Goal: Task Accomplishment & Management: Complete application form

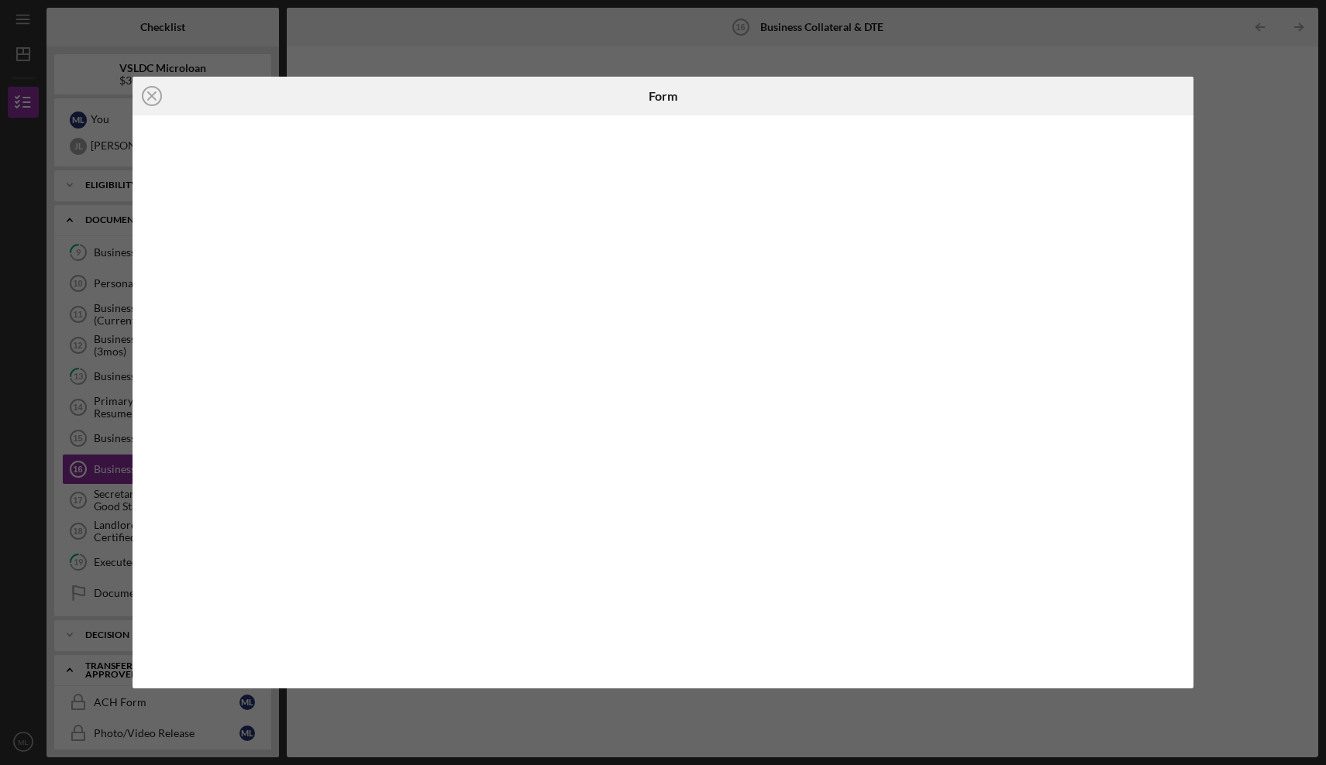
click at [709, 55] on div "Icon/Close Form" at bounding box center [663, 382] width 1326 height 765
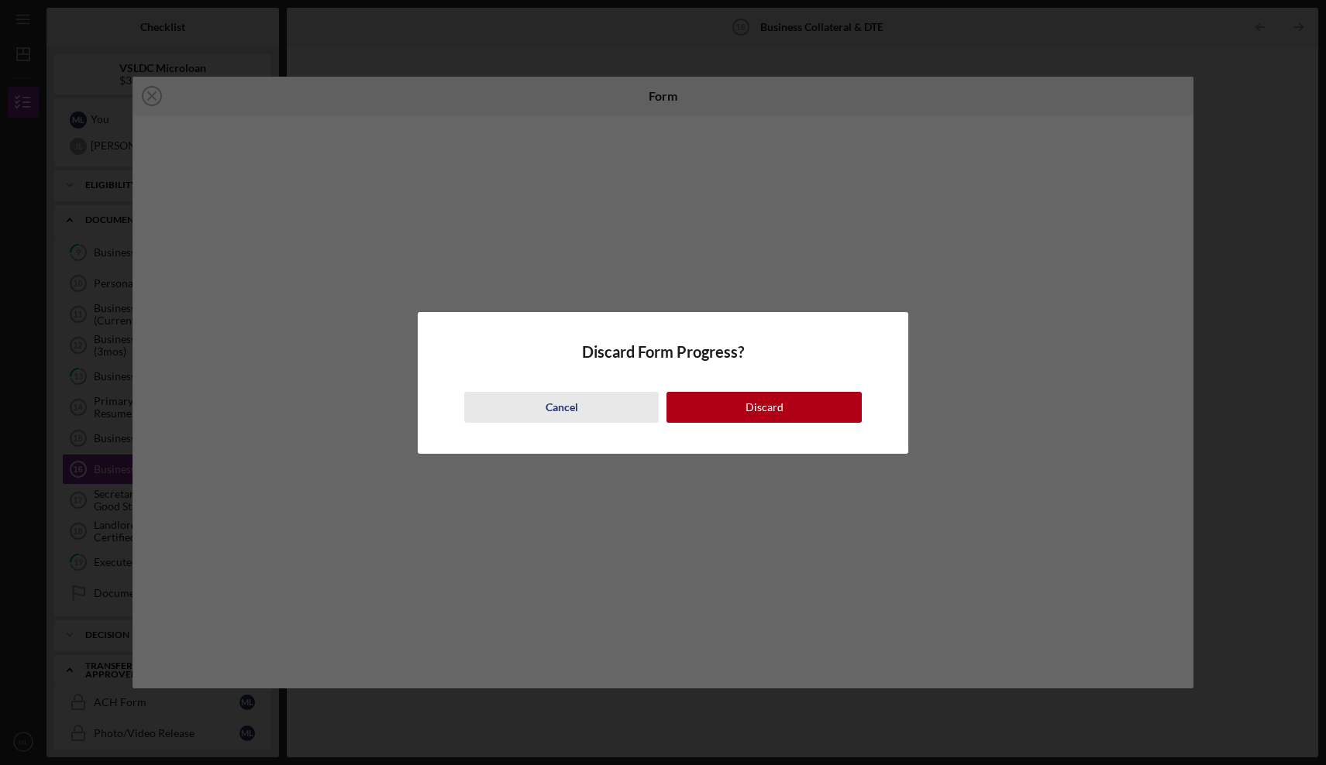
click at [573, 401] on div "Cancel" at bounding box center [561, 407] width 33 height 31
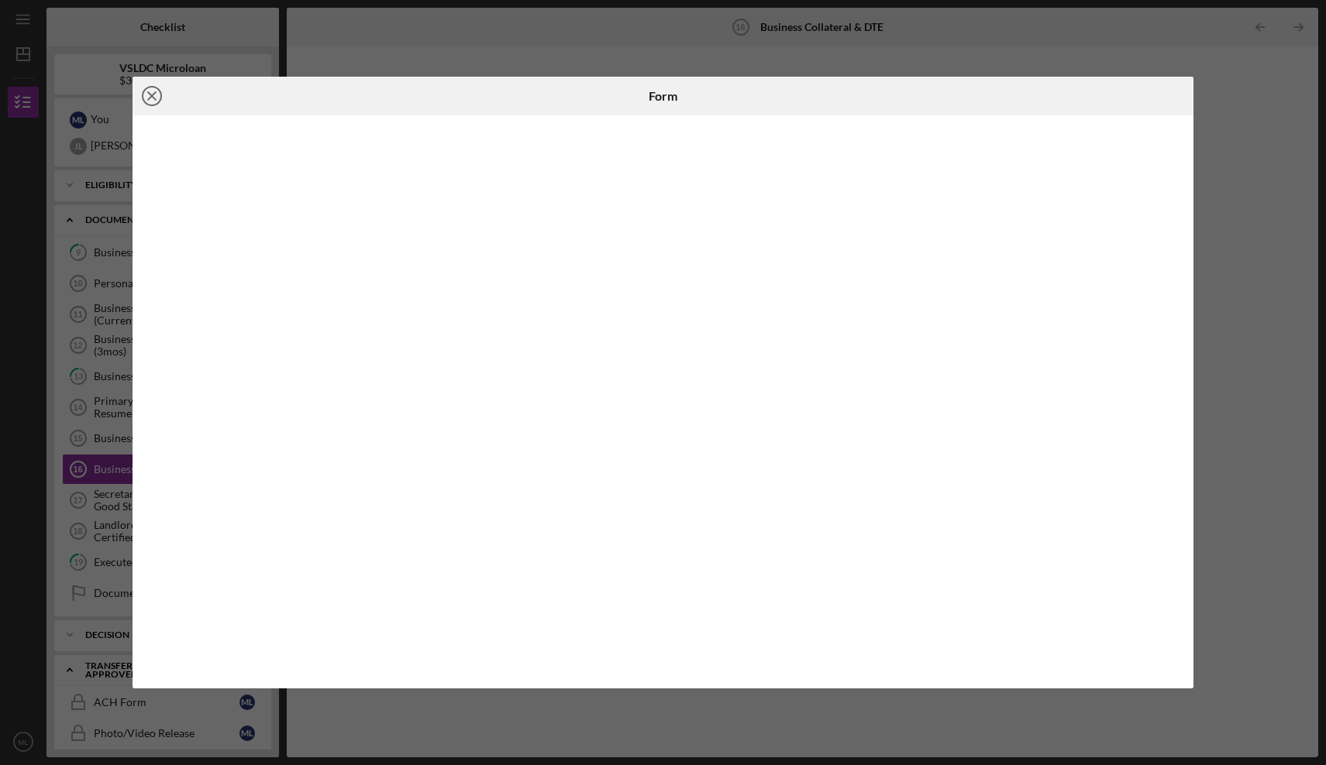
click at [154, 103] on icon "Icon/Close" at bounding box center [151, 96] width 39 height 39
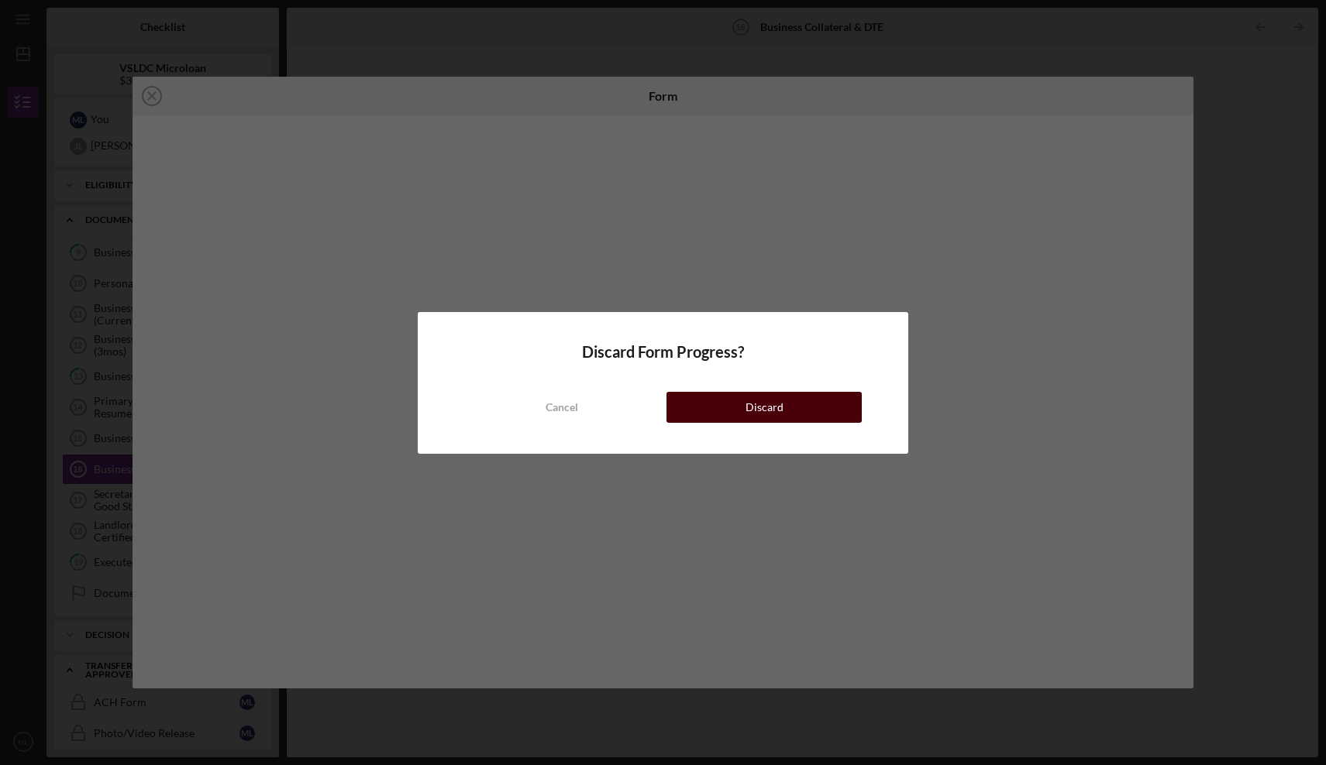
click at [748, 412] on div "Discard" at bounding box center [764, 407] width 38 height 31
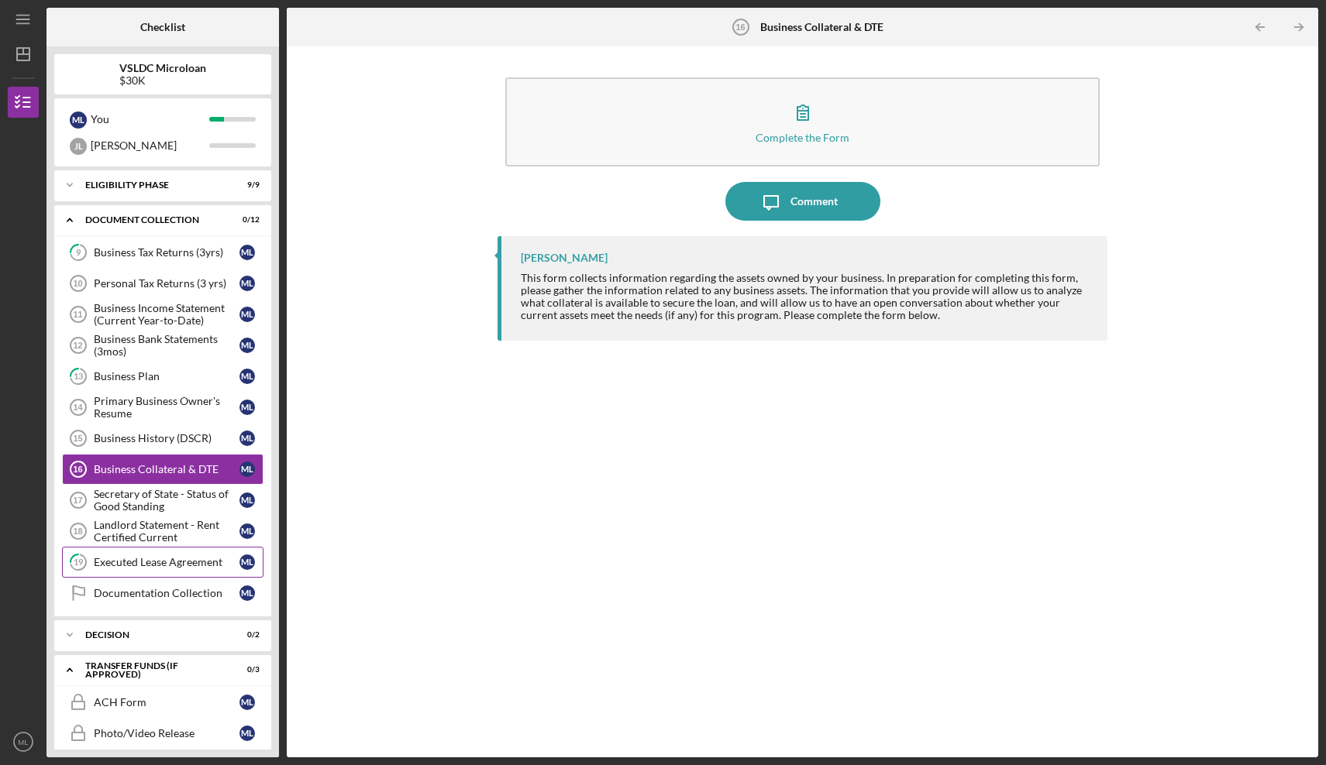
click at [185, 562] on div "Executed Lease Agreement" at bounding box center [167, 562] width 146 height 12
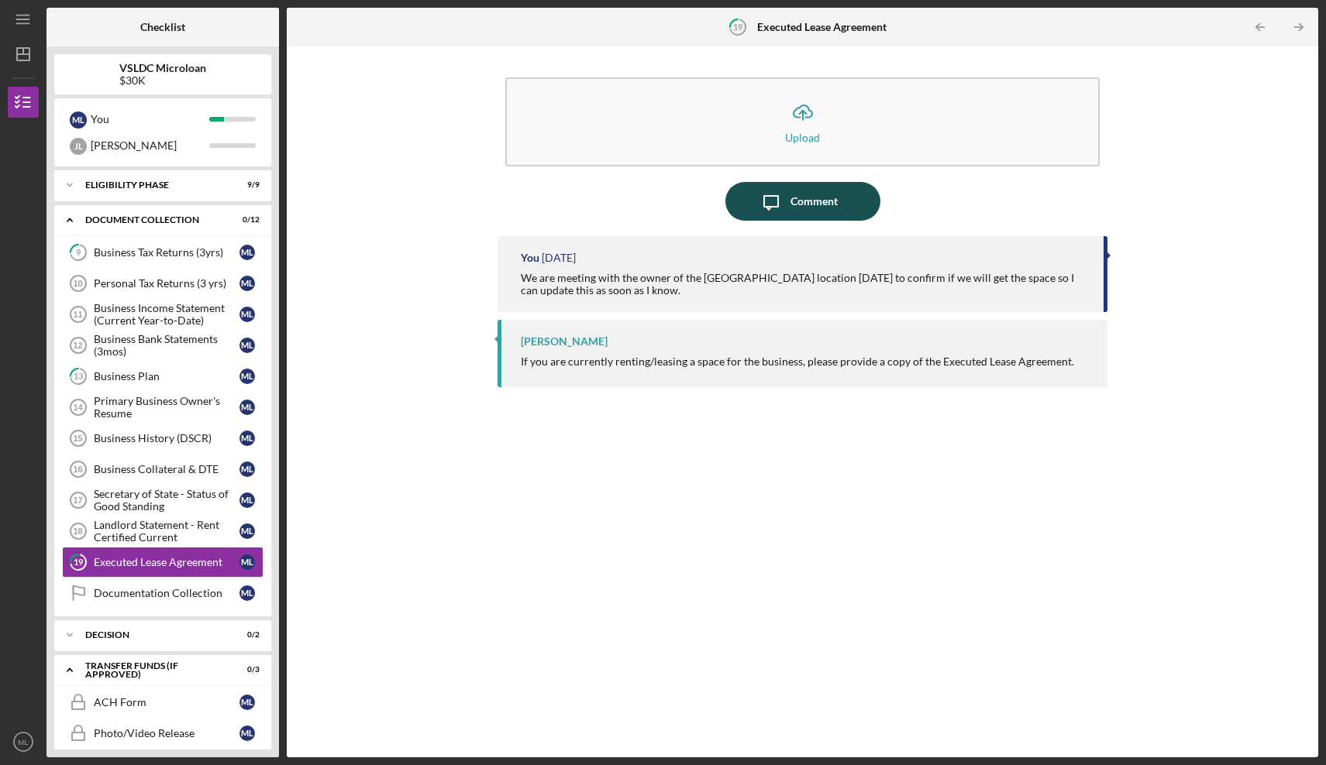
click at [796, 204] on div "Comment" at bounding box center [813, 201] width 47 height 39
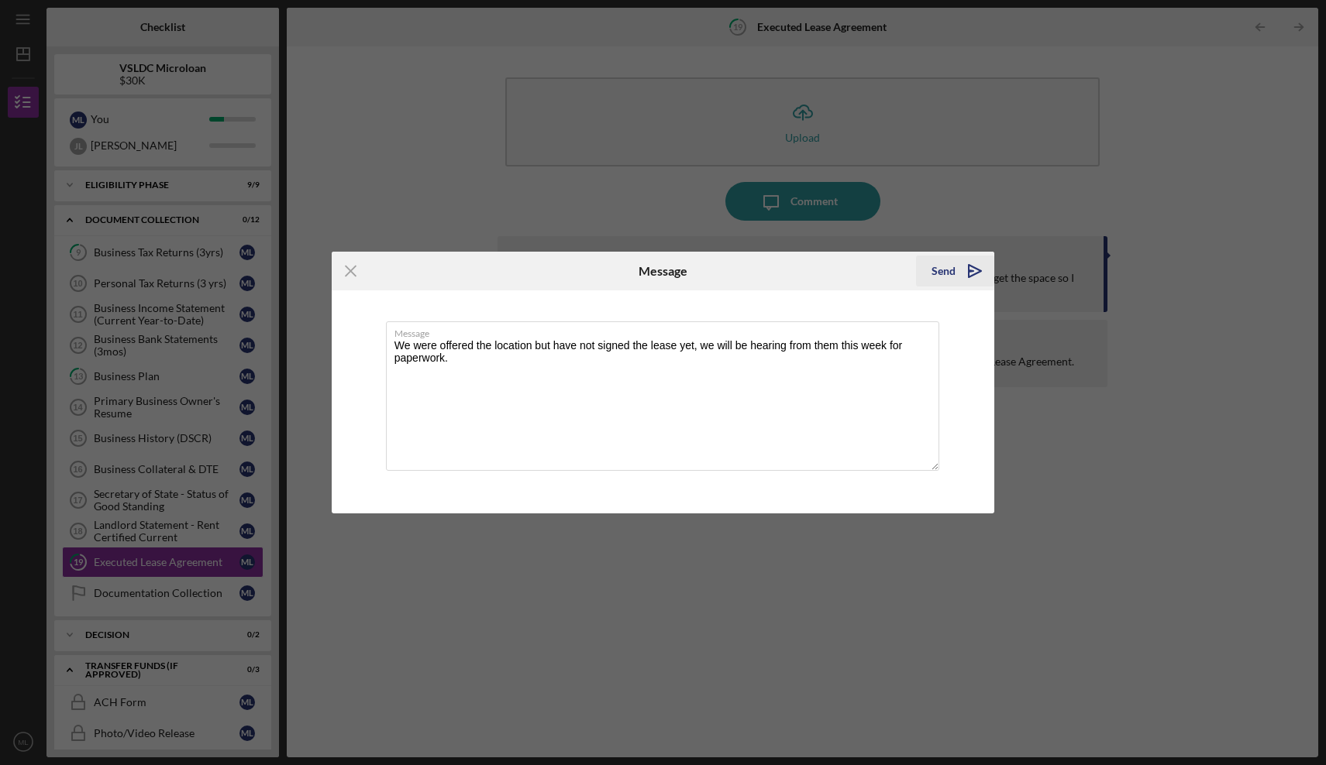
type textarea "We were offered the location but have not signed the lease yet, we will be hear…"
click at [953, 256] on div "Send Icon/icon-invite-send" at bounding box center [955, 271] width 78 height 39
click at [952, 270] on div "Send" at bounding box center [943, 271] width 24 height 31
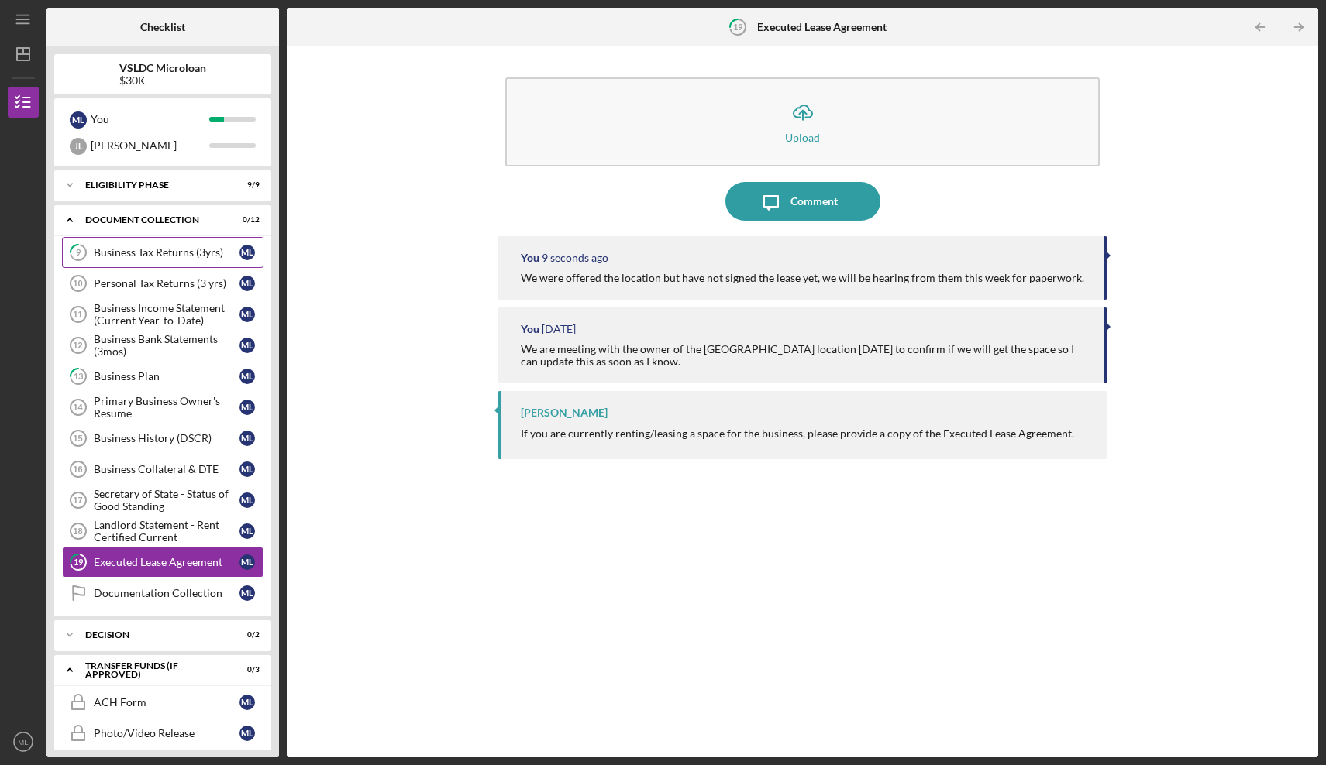
click at [169, 252] on div "Business Tax Returns (3yrs)" at bounding box center [167, 252] width 146 height 12
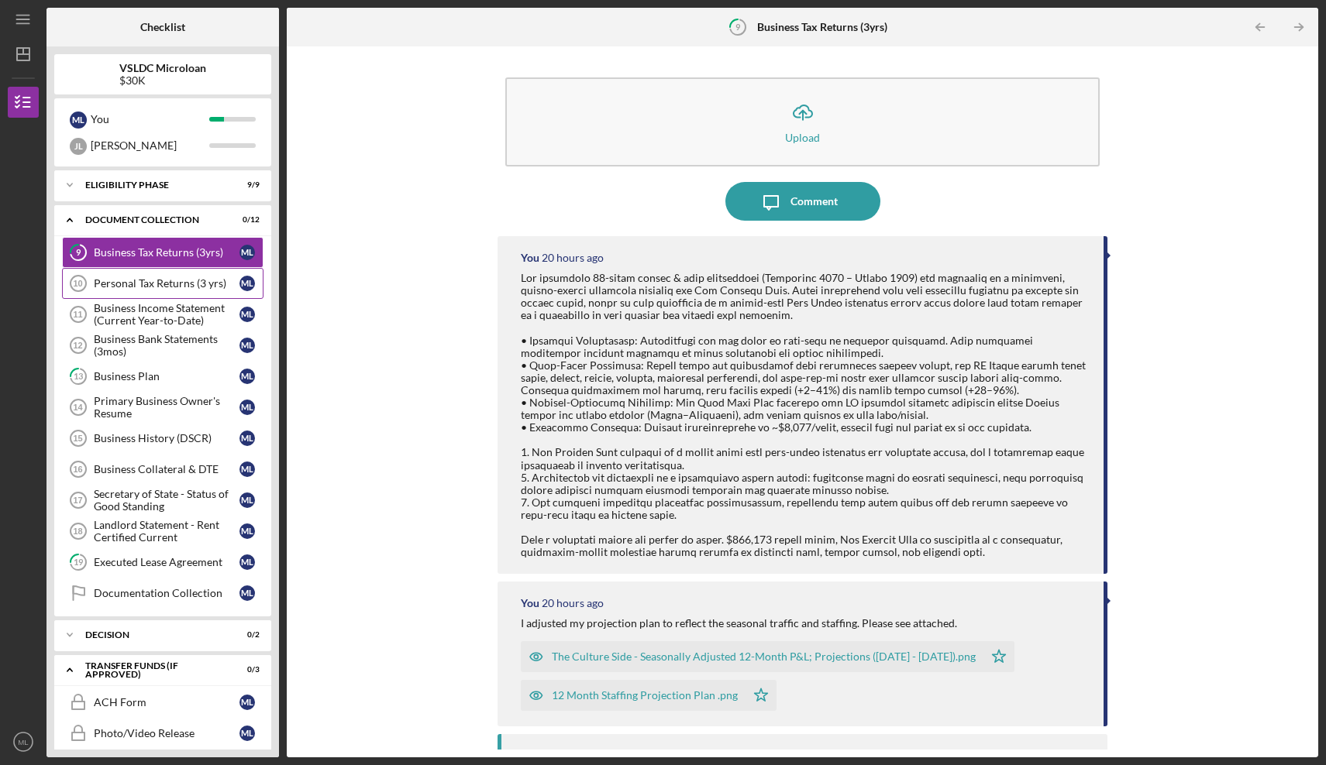
click at [184, 284] on div "Personal Tax Returns (3 yrs)" at bounding box center [167, 283] width 146 height 12
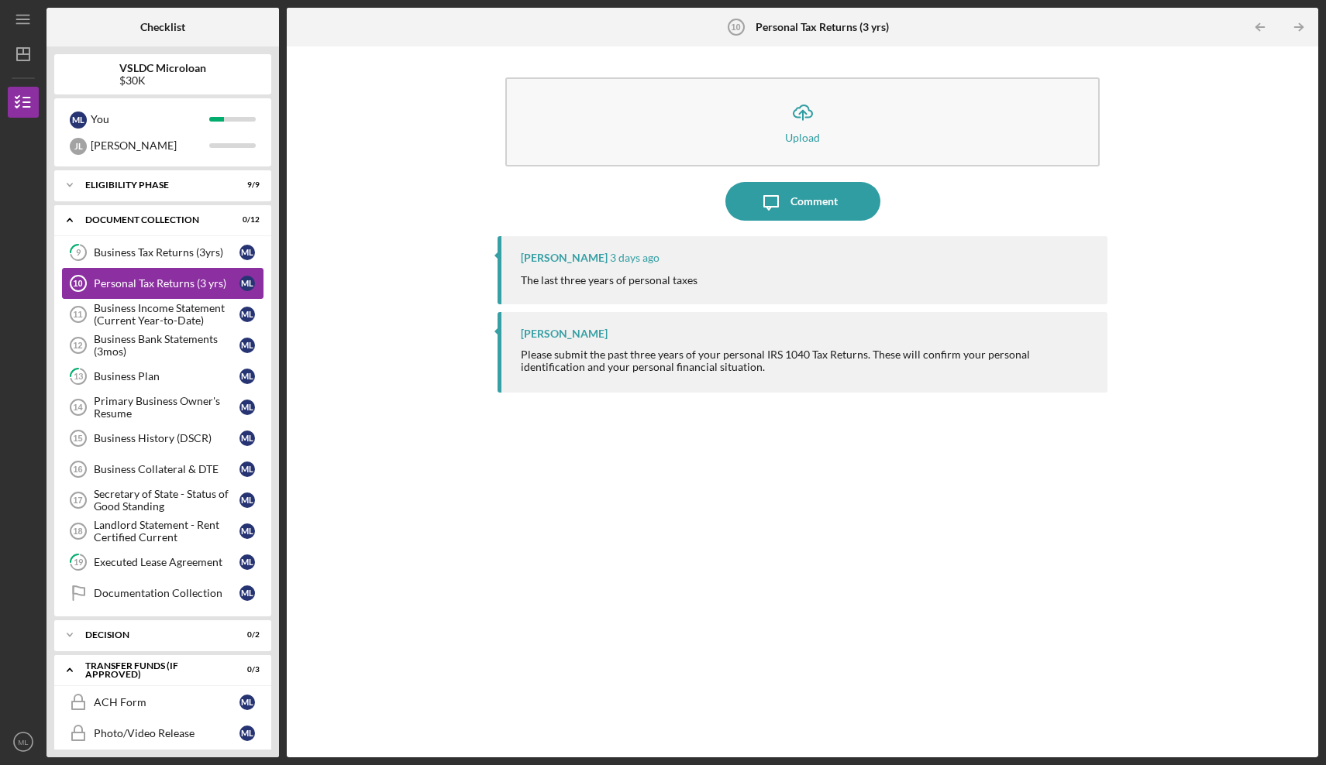
click at [191, 298] on div "9 Business Tax Returns (3yrs) M L Personal Tax Returns (3 yrs) 10 Personal Tax …" at bounding box center [162, 427] width 217 height 380
click at [201, 315] on div "Business Income Statement (Current Year-to-Date)" at bounding box center [167, 312] width 146 height 25
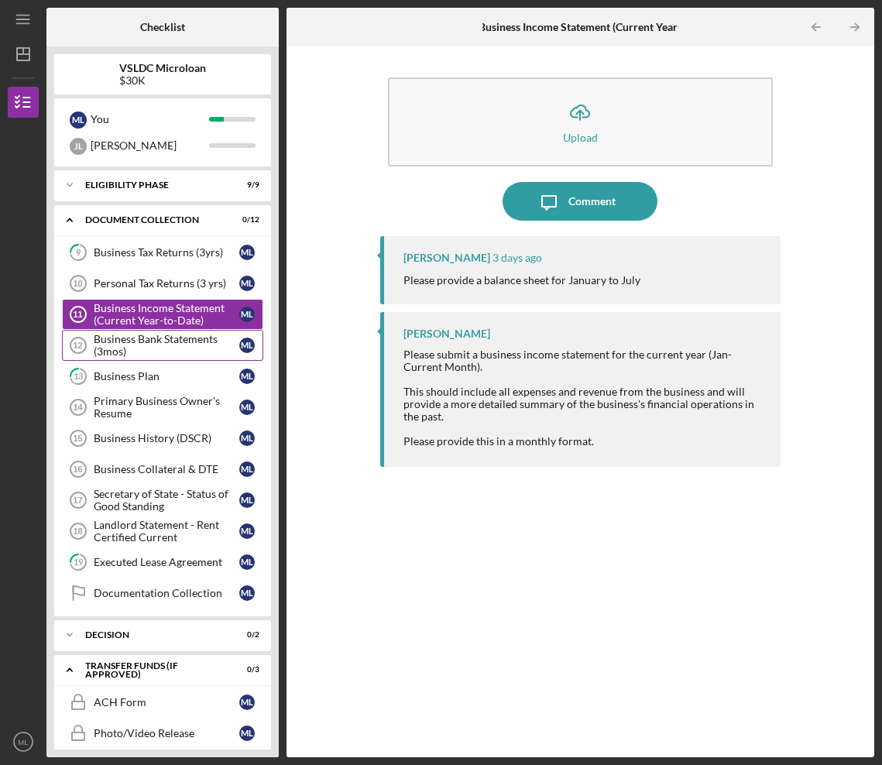
click at [143, 346] on div "Business Bank Statements (3mos)" at bounding box center [167, 345] width 146 height 25
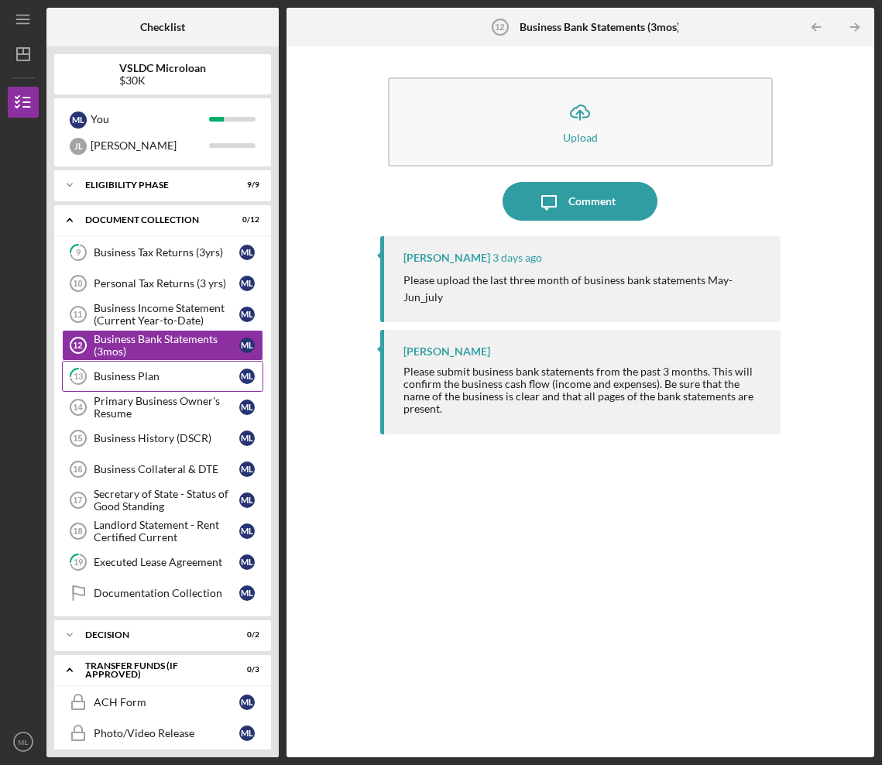
click at [148, 380] on div "Business Plan" at bounding box center [167, 376] width 146 height 12
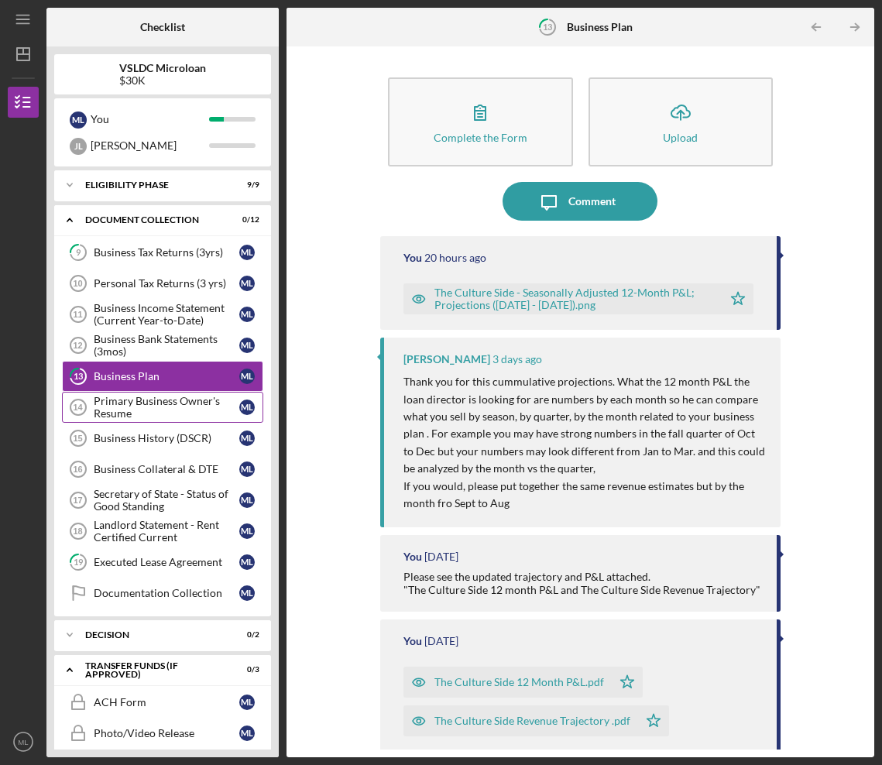
click at [153, 404] on div "Primary Business Owner's Resume" at bounding box center [167, 407] width 146 height 25
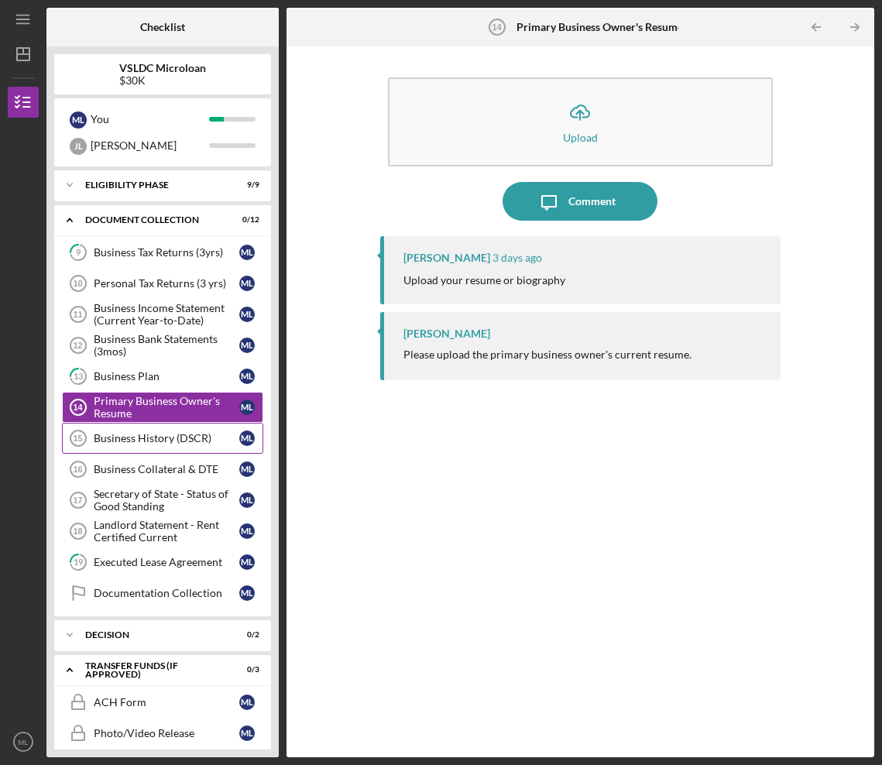
click at [178, 446] on link "Business History (DSCR) 15 Business History (DSCR) M L" at bounding box center [162, 438] width 201 height 31
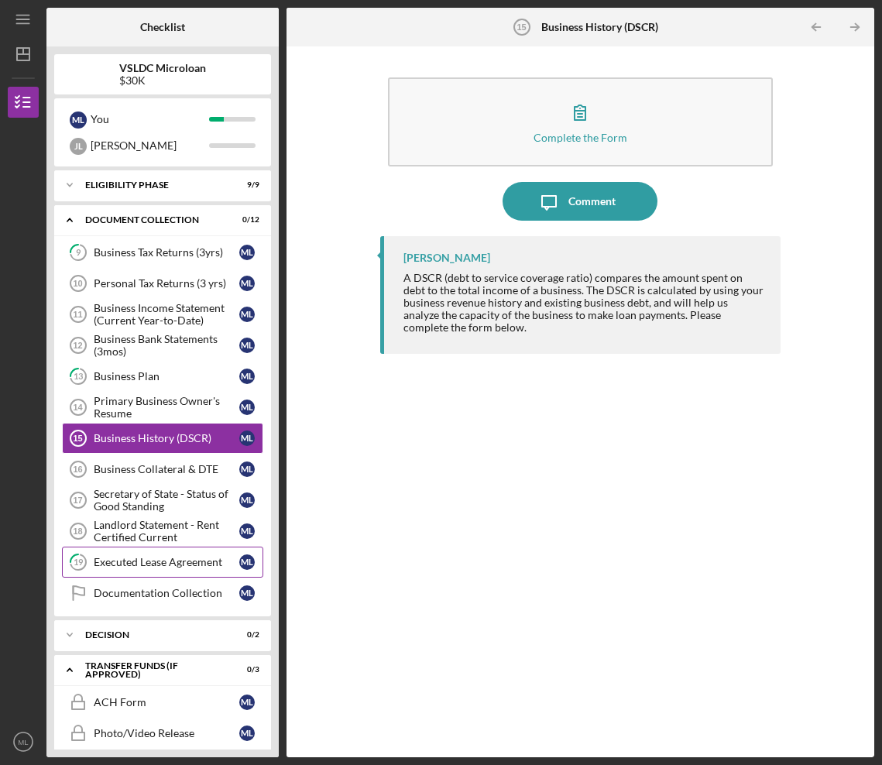
click at [189, 550] on link "19 Executed Lease Agreement M L" at bounding box center [162, 562] width 201 height 31
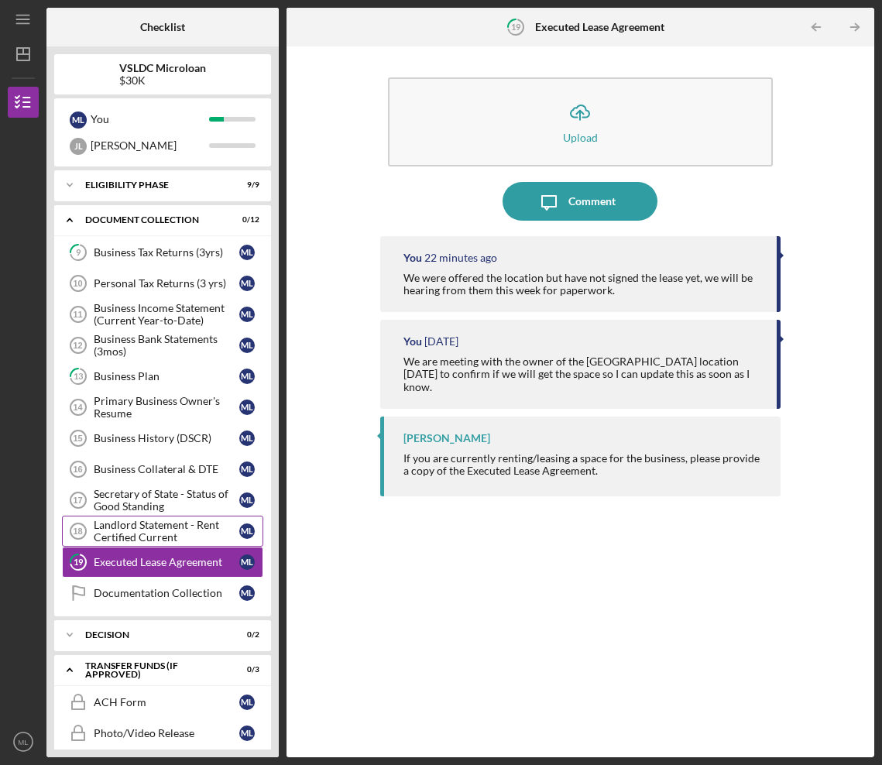
click at [197, 529] on div "Landlord Statement - Rent Certified Current" at bounding box center [167, 531] width 146 height 25
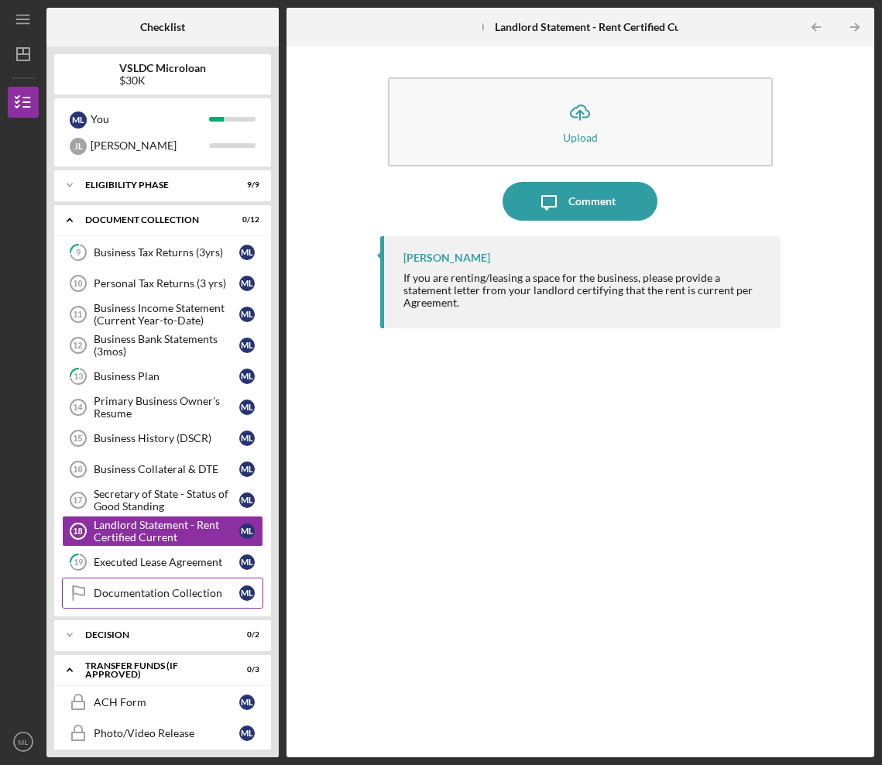
click at [191, 597] on div "Documentation Collection" at bounding box center [167, 593] width 146 height 12
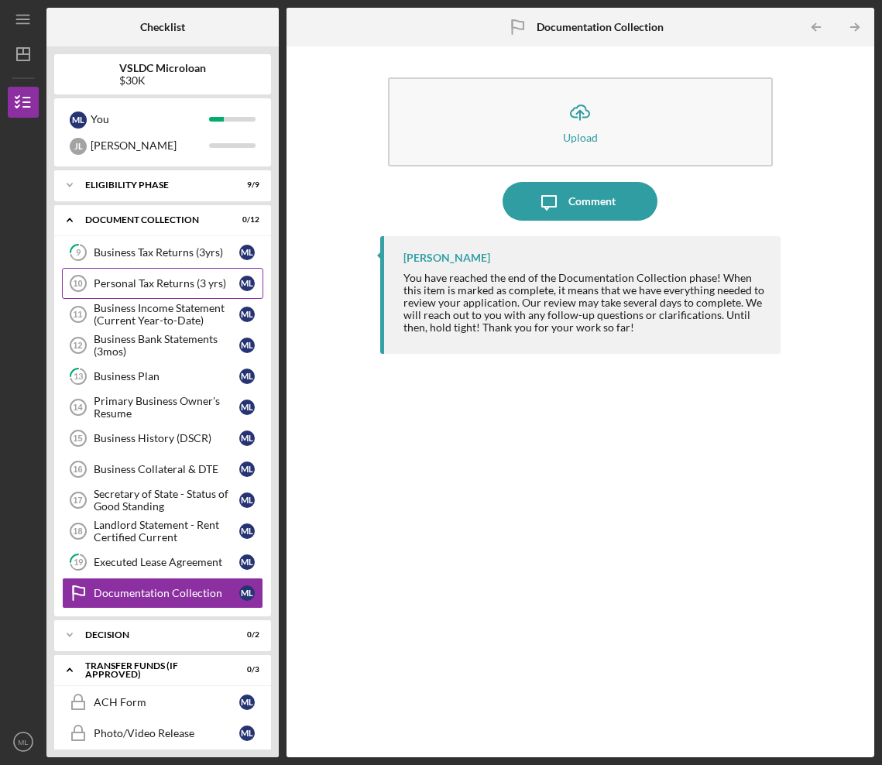
click at [194, 289] on div "Personal Tax Returns (3 yrs)" at bounding box center [167, 283] width 146 height 12
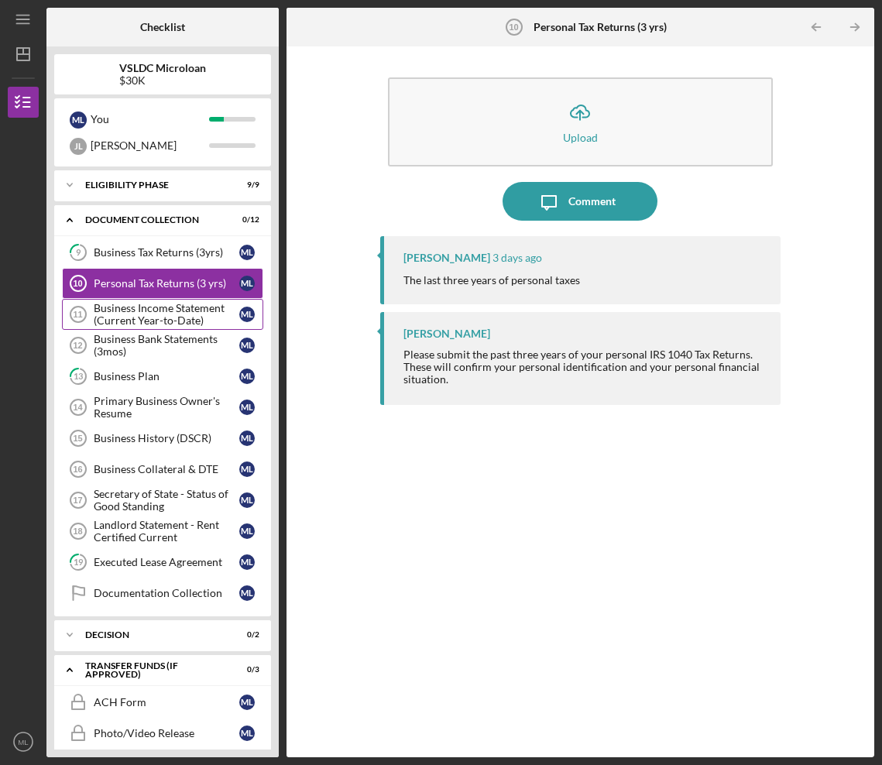
click at [194, 310] on div "Business Income Statement (Current Year-to-Date)" at bounding box center [167, 314] width 146 height 25
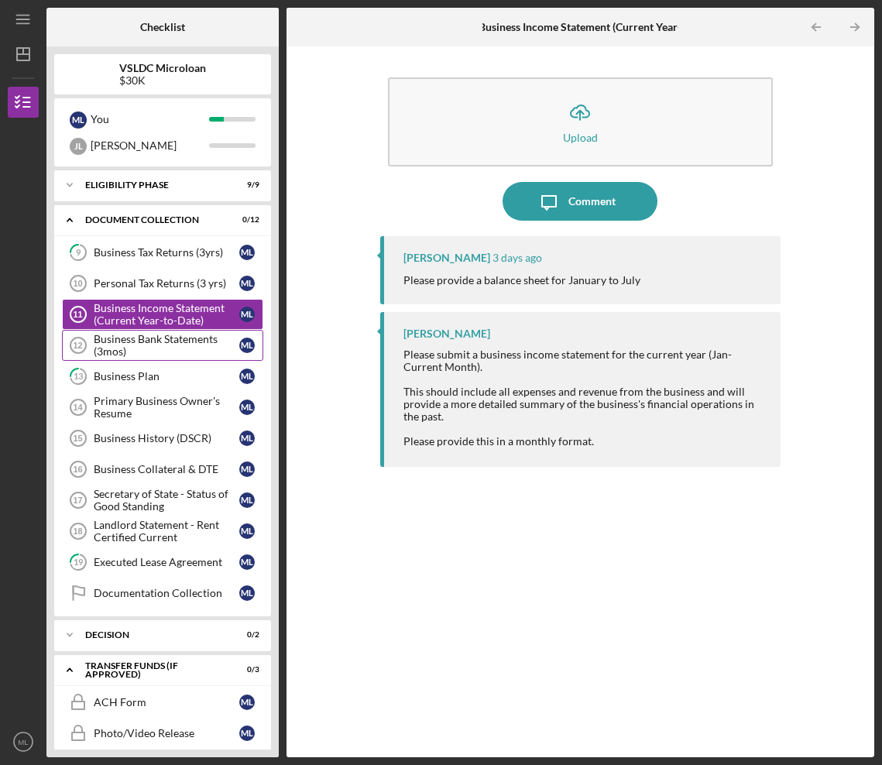
click at [187, 354] on div "Business Bank Statements (3mos)" at bounding box center [167, 345] width 146 height 25
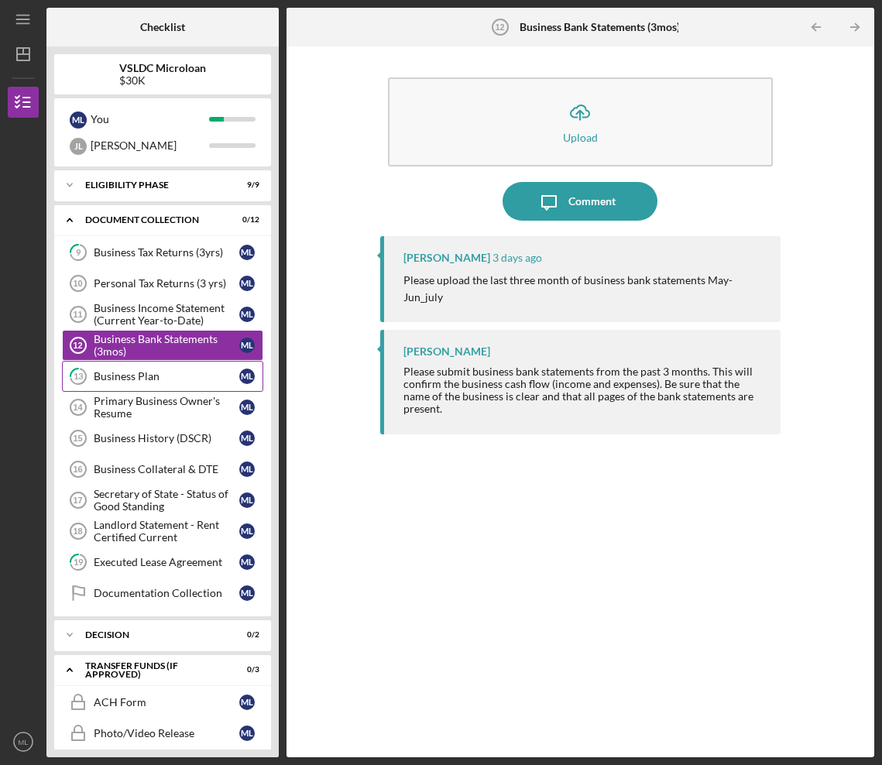
click at [186, 375] on div "Business Plan" at bounding box center [167, 376] width 146 height 12
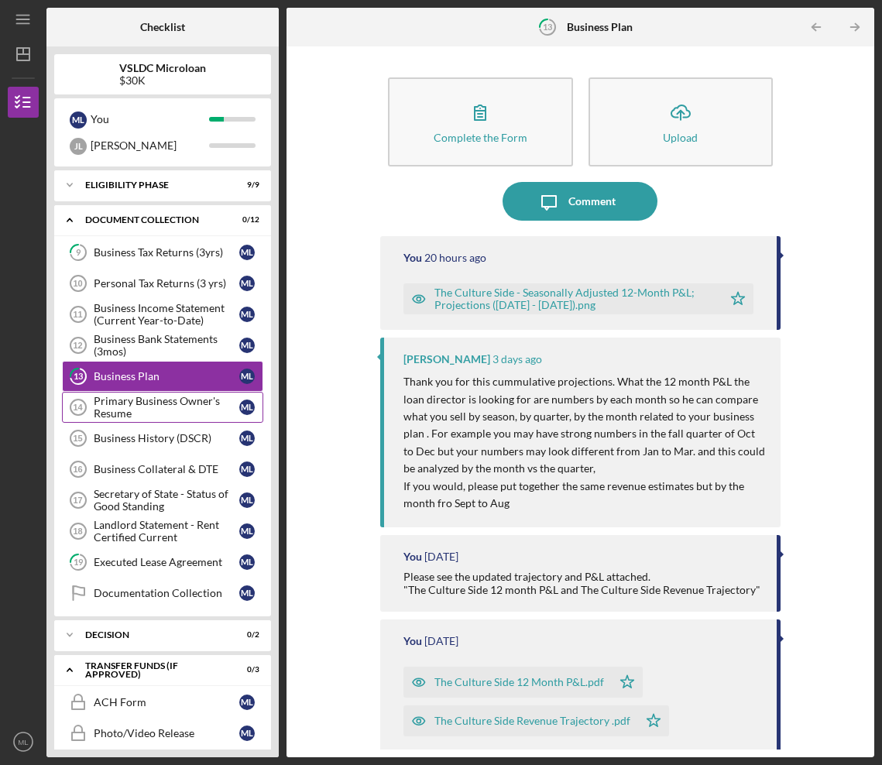
click at [198, 408] on div "Primary Business Owner's Resume" at bounding box center [167, 407] width 146 height 25
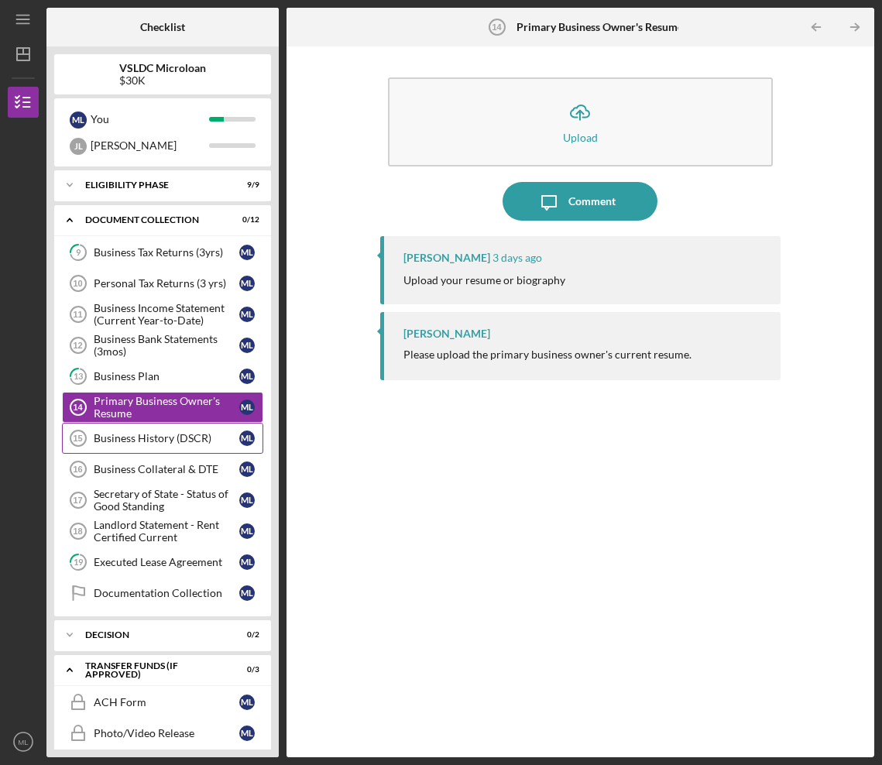
click at [201, 444] on div "Business History (DSCR)" at bounding box center [167, 438] width 146 height 12
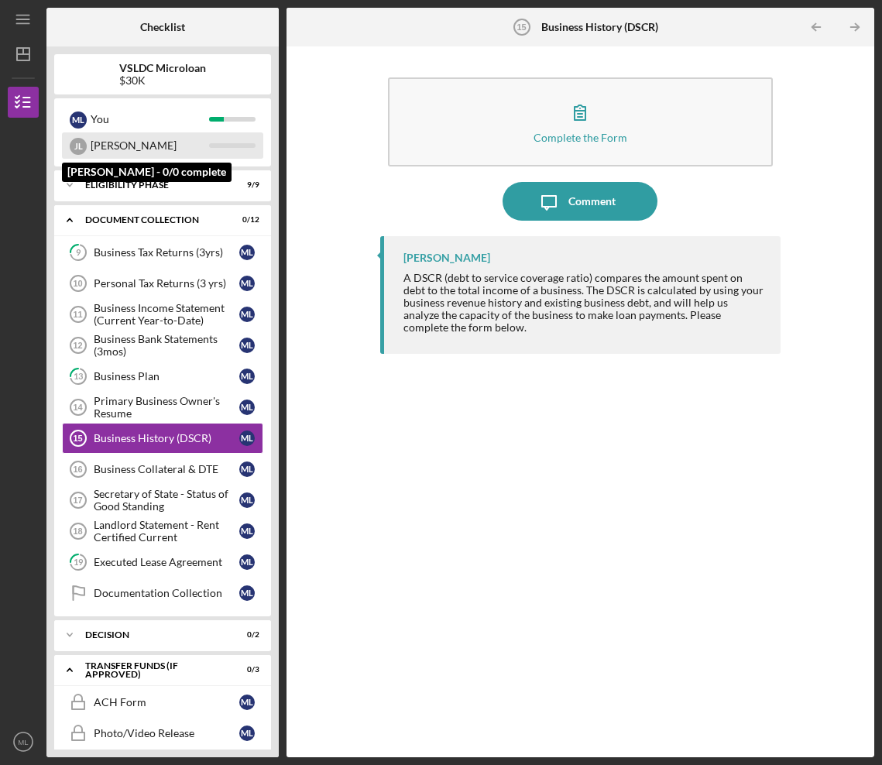
click at [182, 143] on div "[PERSON_NAME]" at bounding box center [150, 145] width 119 height 26
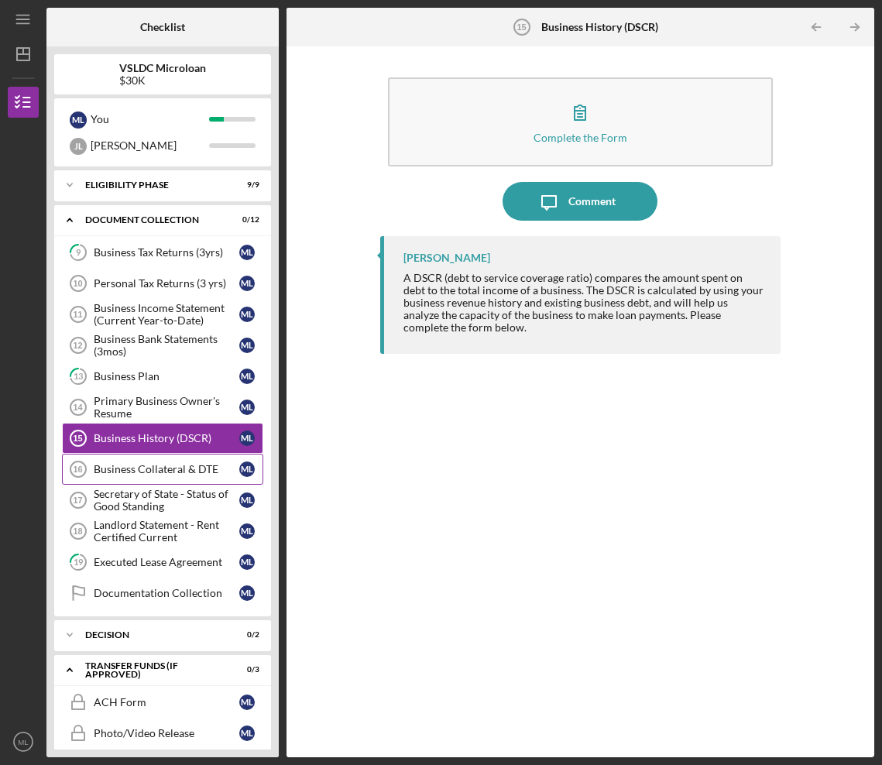
click at [180, 483] on link "Business Collateral & DTE 16 Business Collateral & DTE M L" at bounding box center [162, 469] width 201 height 31
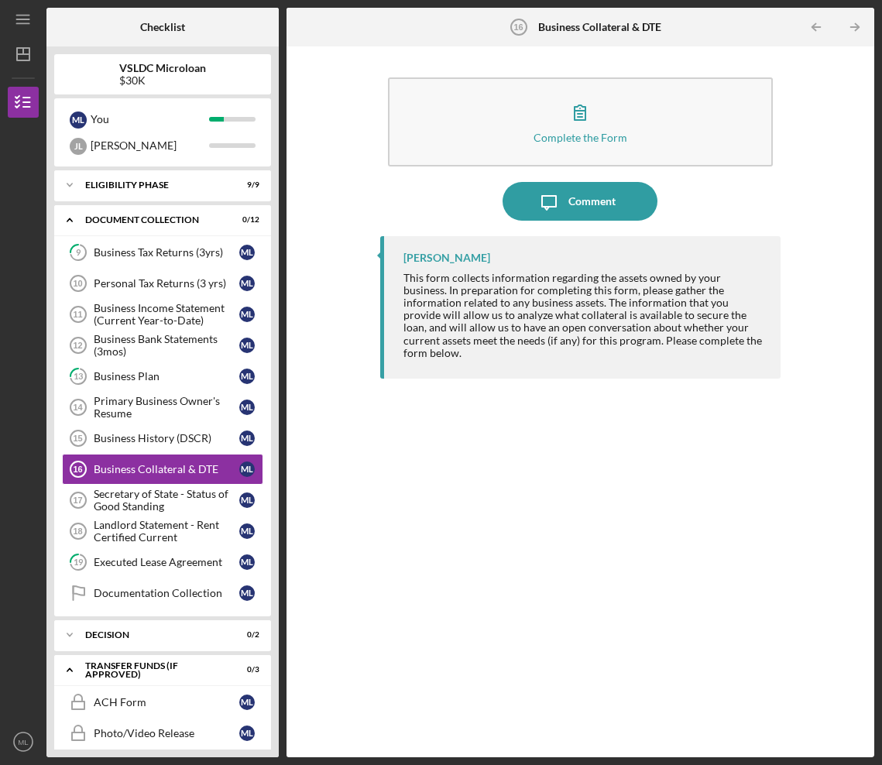
click at [542, 432] on div "[PERSON_NAME] This form collects information regarding the assets owned by your…" at bounding box center [580, 485] width 401 height 498
click at [653, 270] on div "[PERSON_NAME] This form collects information regarding the assets owned by your…" at bounding box center [581, 307] width 402 height 143
click at [160, 439] on div "Business History (DSCR)" at bounding box center [167, 438] width 146 height 12
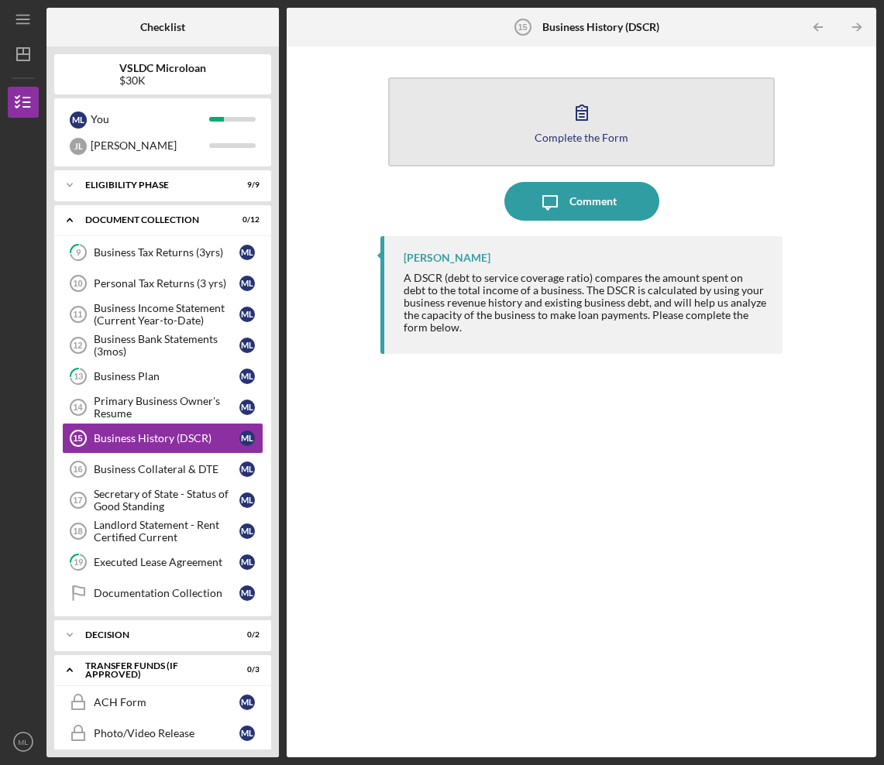
click at [576, 107] on icon "button" at bounding box center [581, 112] width 39 height 39
